Goal: Information Seeking & Learning: Learn about a topic

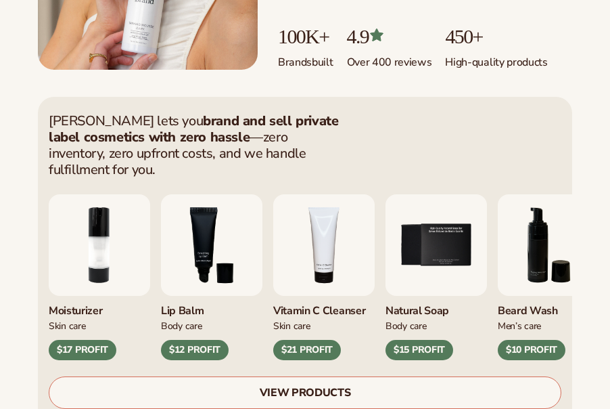
scroll to position [294, 0]
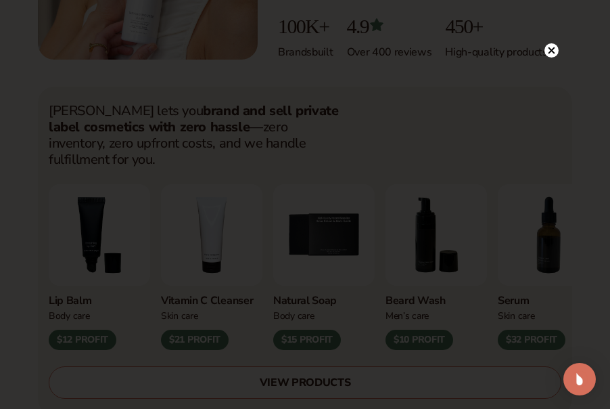
click at [554, 51] on icon at bounding box center [552, 50] width 7 height 7
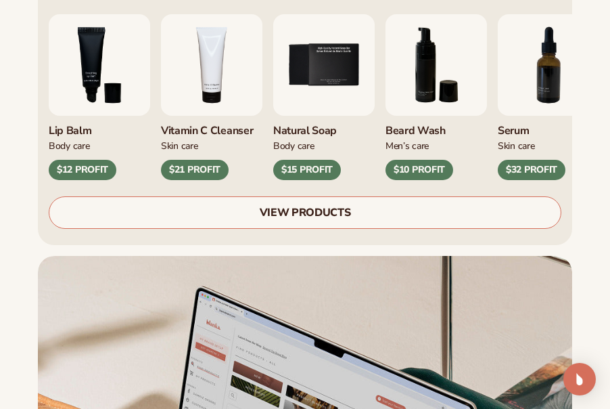
scroll to position [489, 0]
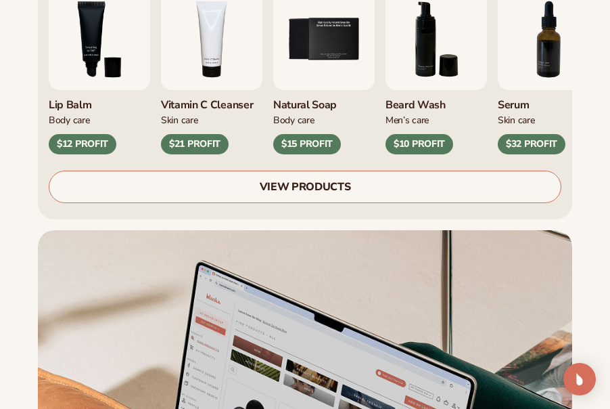
click at [415, 171] on link "VIEW PRODUCTS" at bounding box center [305, 187] width 513 height 32
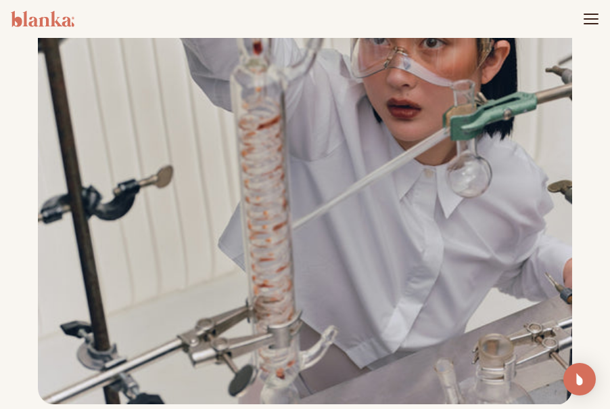
scroll to position [1433, 0]
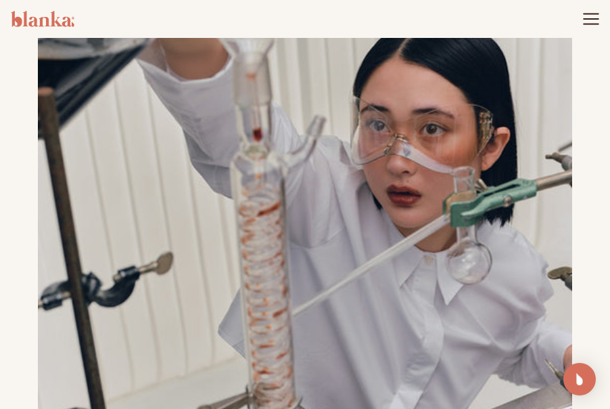
click at [585, 13] on icon "Menu" at bounding box center [592, 19] width 18 height 18
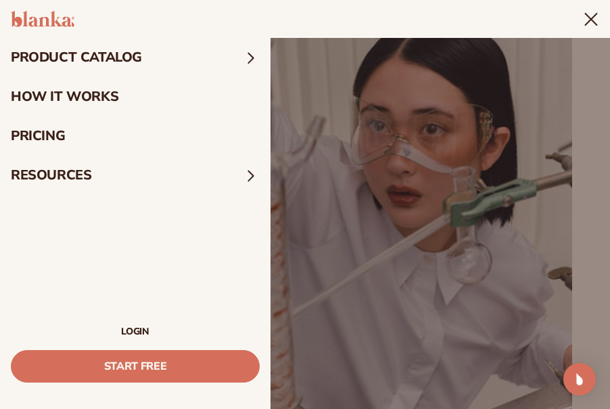
click at [16, 118] on link "pricing" at bounding box center [135, 135] width 271 height 39
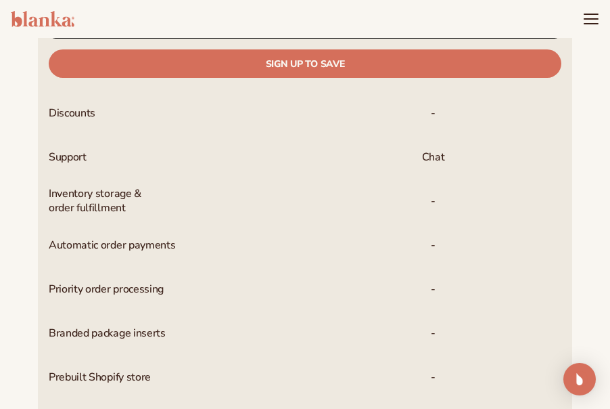
scroll to position [169, 0]
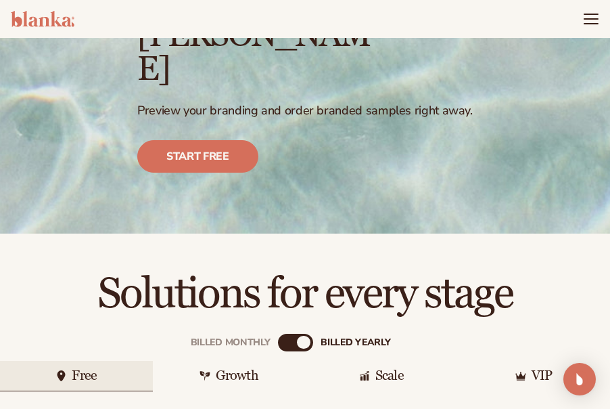
click at [232, 361] on div "Growth" at bounding box center [229, 376] width 153 height 30
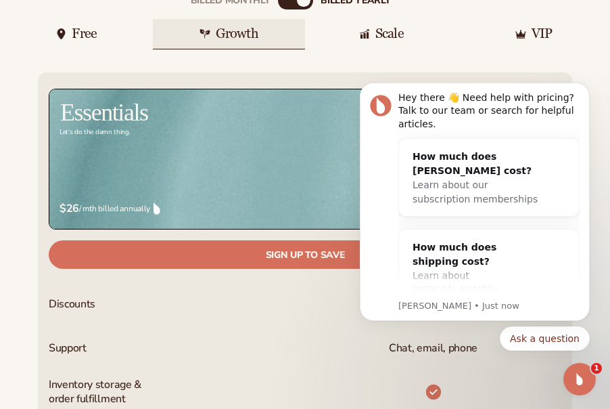
scroll to position [512, 0]
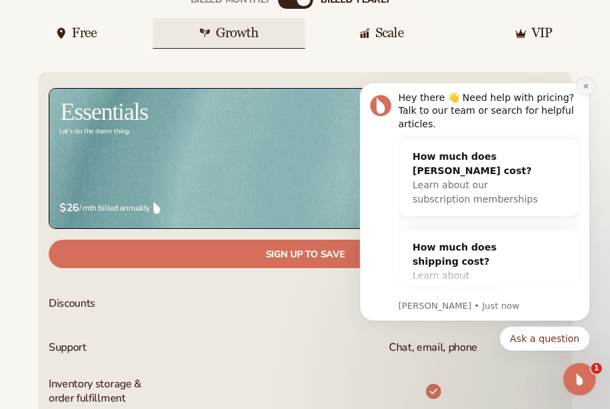
click at [587, 89] on icon "Dismiss notification" at bounding box center [586, 86] width 7 height 7
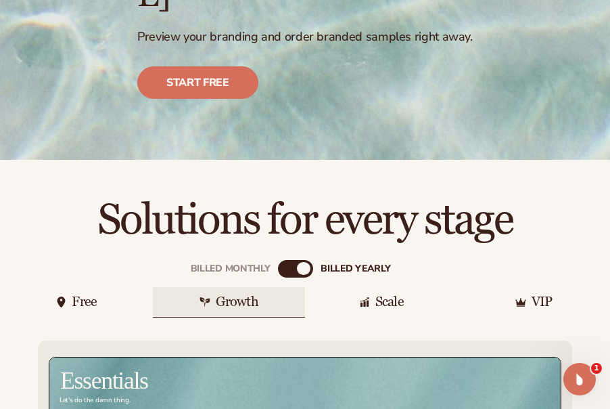
scroll to position [290, 0]
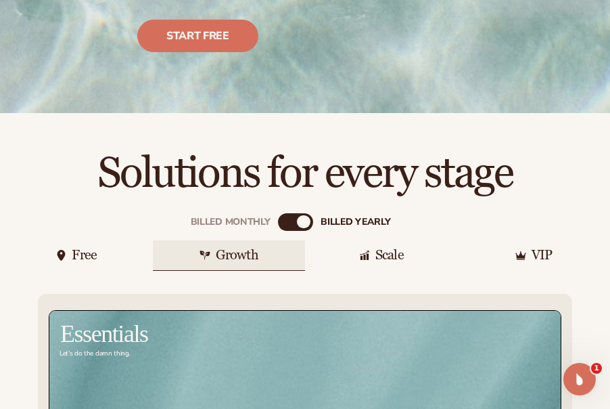
click at [528, 240] on div "VIP" at bounding box center [534, 255] width 153 height 30
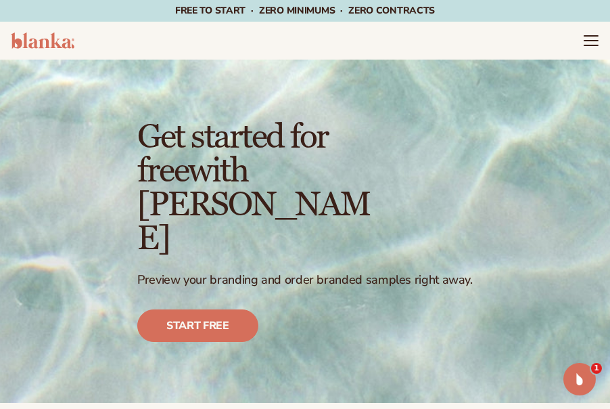
scroll to position [0, 0]
click at [586, 34] on icon "Menu" at bounding box center [592, 41] width 18 height 18
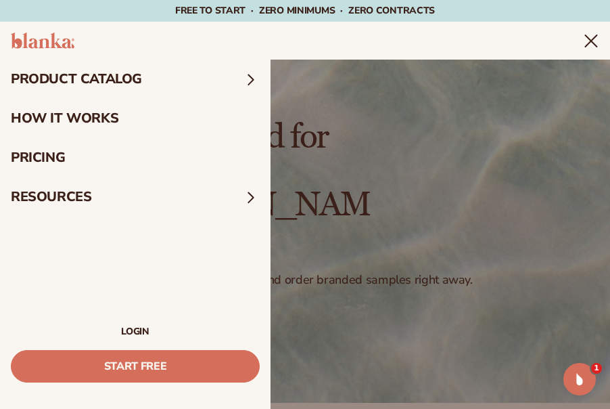
click at [102, 112] on link "How It Works" at bounding box center [135, 118] width 271 height 39
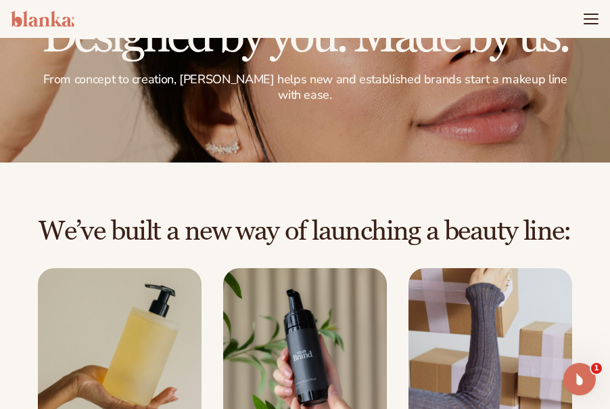
scroll to position [58, 0]
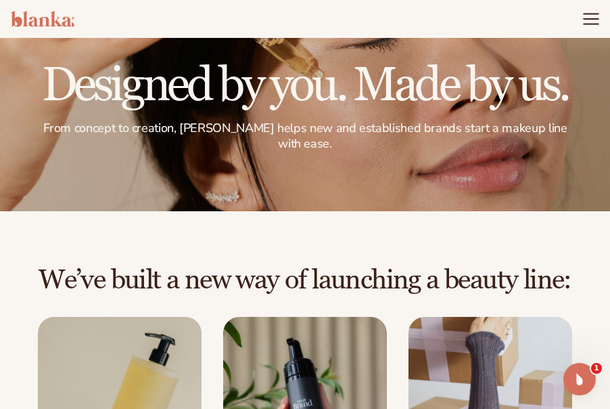
click at [588, 16] on icon "Menu" at bounding box center [592, 19] width 18 height 18
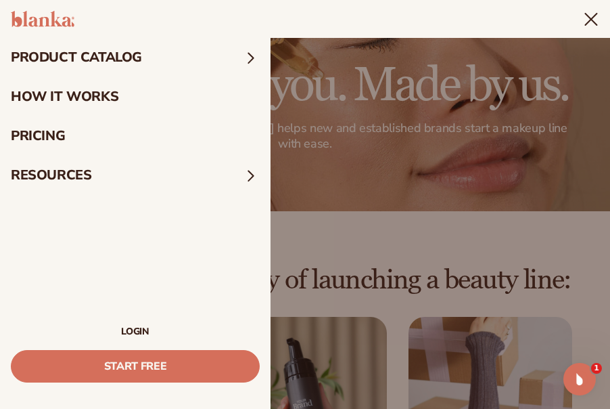
click at [252, 55] on span at bounding box center [251, 58] width 18 height 18
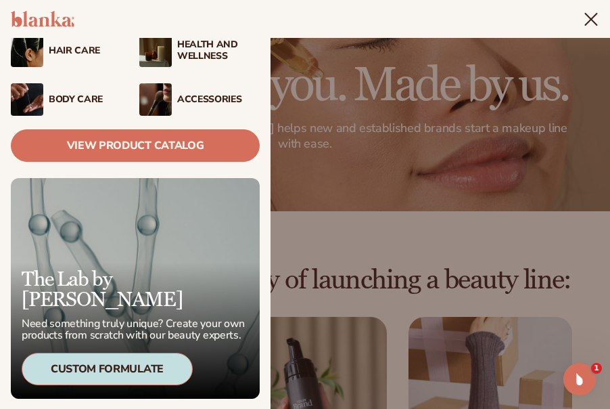
scroll to position [181, 0]
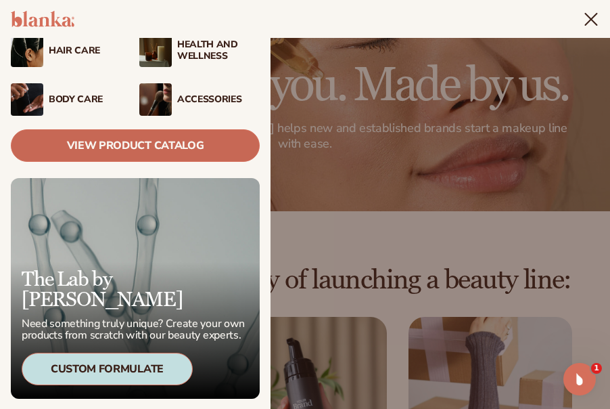
click at [203, 151] on link "View Product Catalog" at bounding box center [135, 145] width 249 height 32
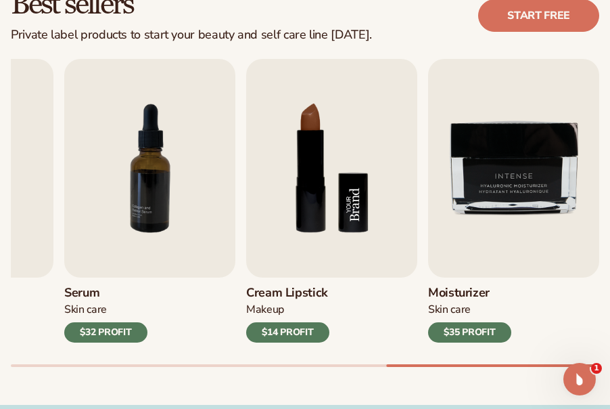
click at [321, 223] on img "8 / 9" at bounding box center [331, 168] width 171 height 219
click at [358, 213] on img "8 / 9" at bounding box center [331, 168] width 171 height 219
click at [331, 225] on img "8 / 9" at bounding box center [331, 168] width 171 height 219
click at [299, 332] on div "$14 PROFIT" at bounding box center [287, 332] width 83 height 20
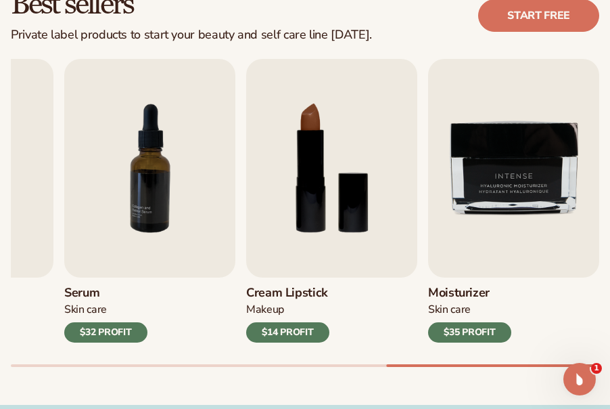
click at [299, 332] on div "$14 PROFIT" at bounding box center [287, 332] width 83 height 20
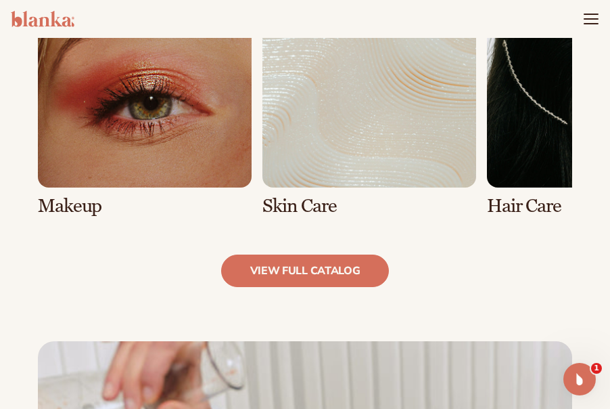
scroll to position [998, 0]
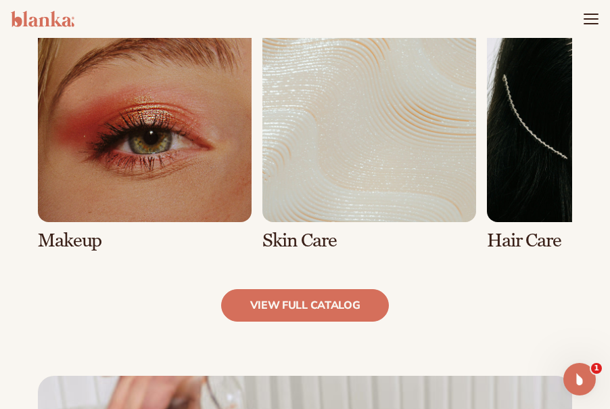
click at [169, 202] on link "1 / 8" at bounding box center [145, 129] width 214 height 243
